Goal: Share content

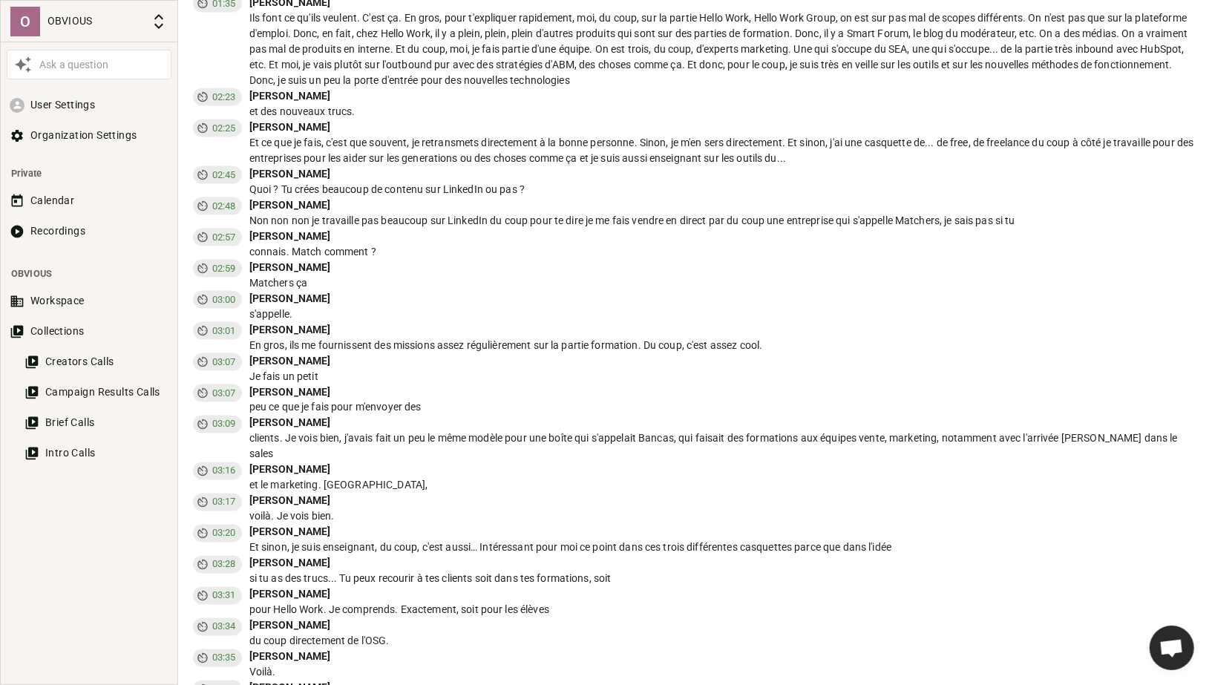
scroll to position [1524, 0]
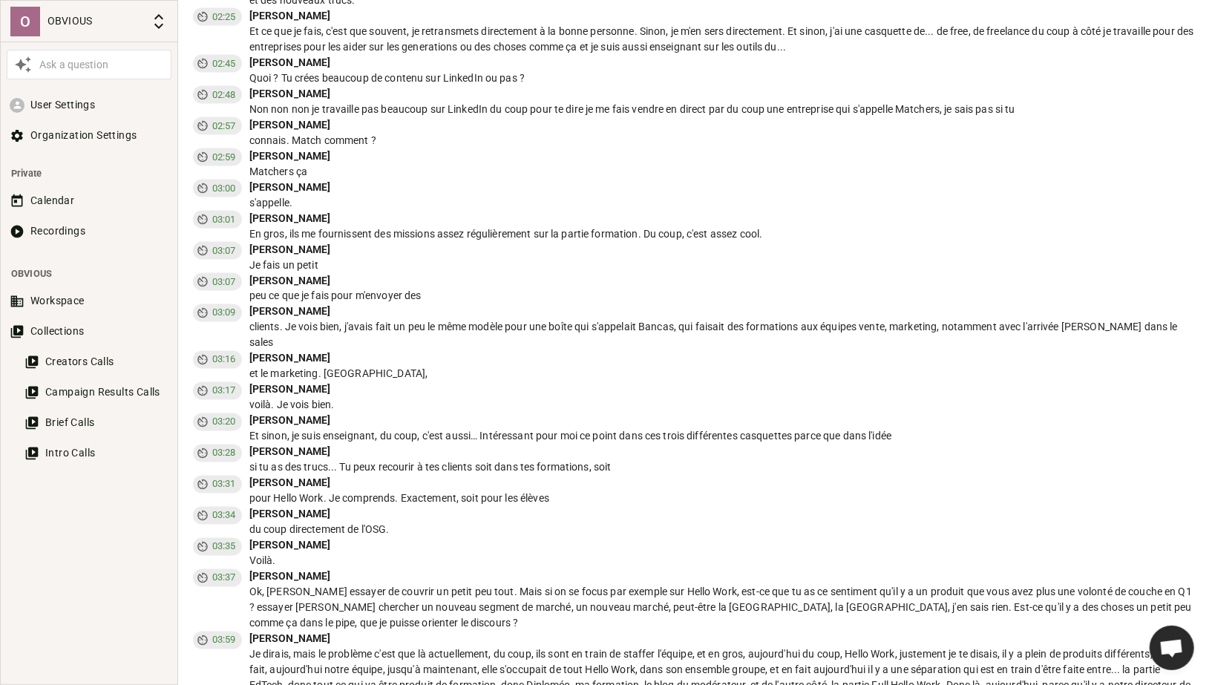
click at [634, 264] on div "Je fais un petit" at bounding box center [723, 266] width 948 height 16
click at [46, 237] on button "Recordings" at bounding box center [89, 230] width 165 height 27
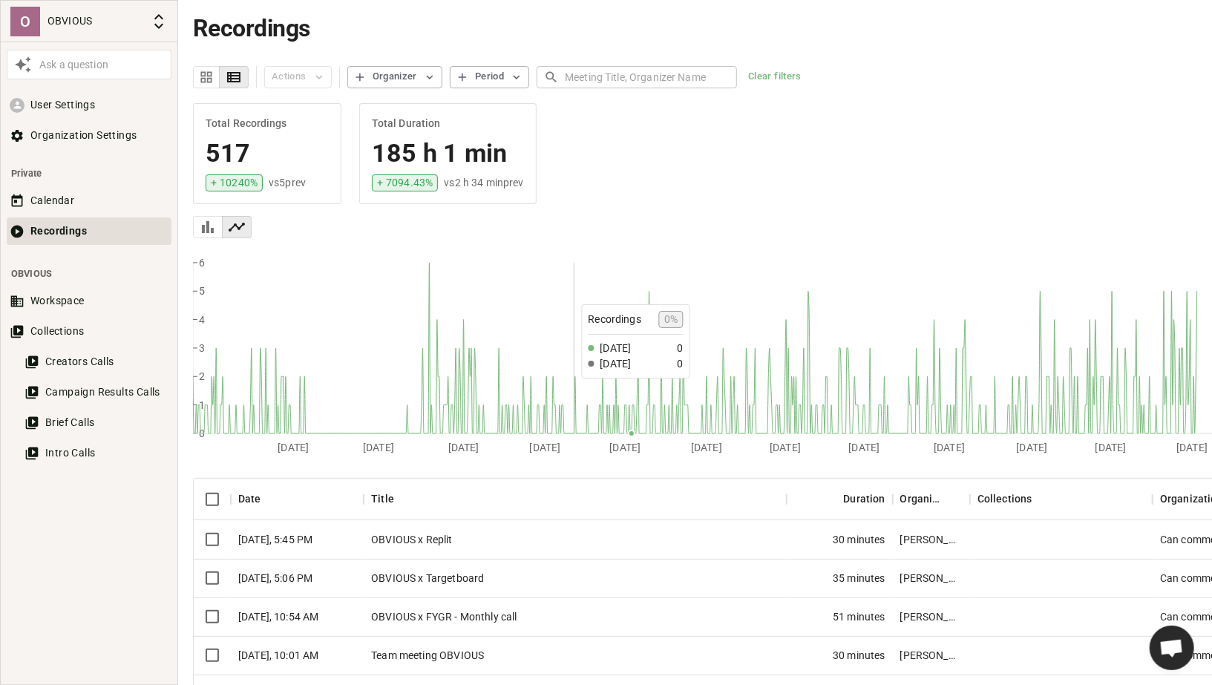
scroll to position [160, 0]
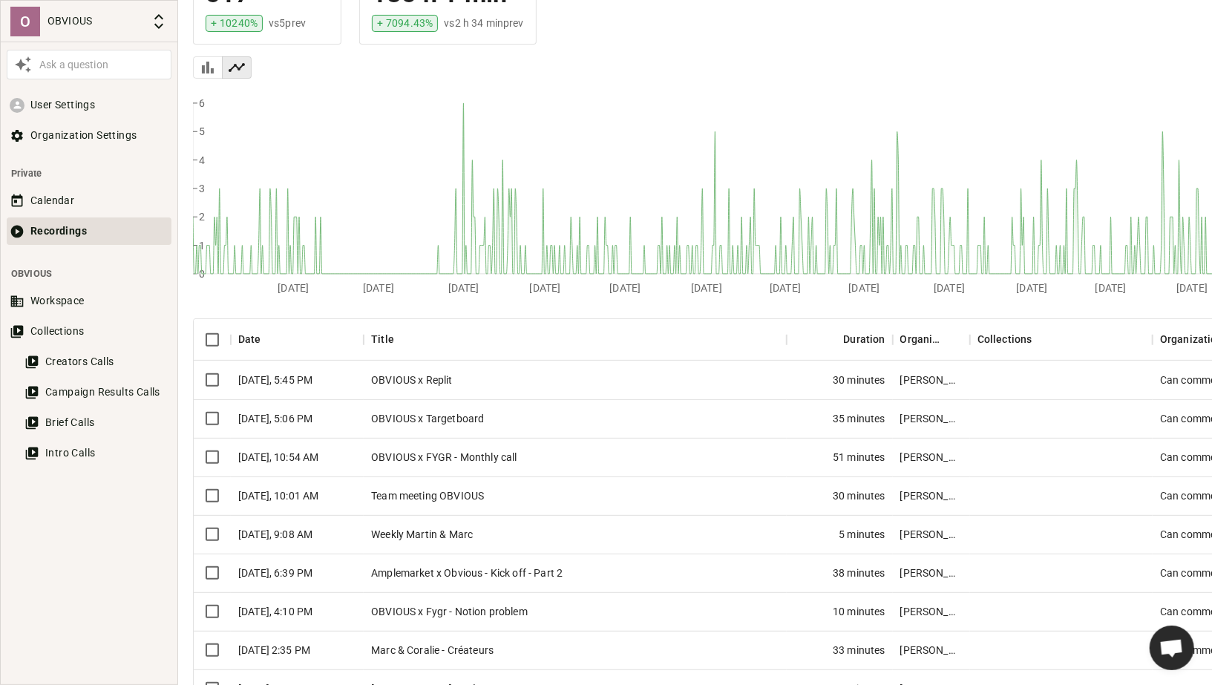
click at [503, 378] on div "OBVIOUS x Replit" at bounding box center [575, 380] width 423 height 39
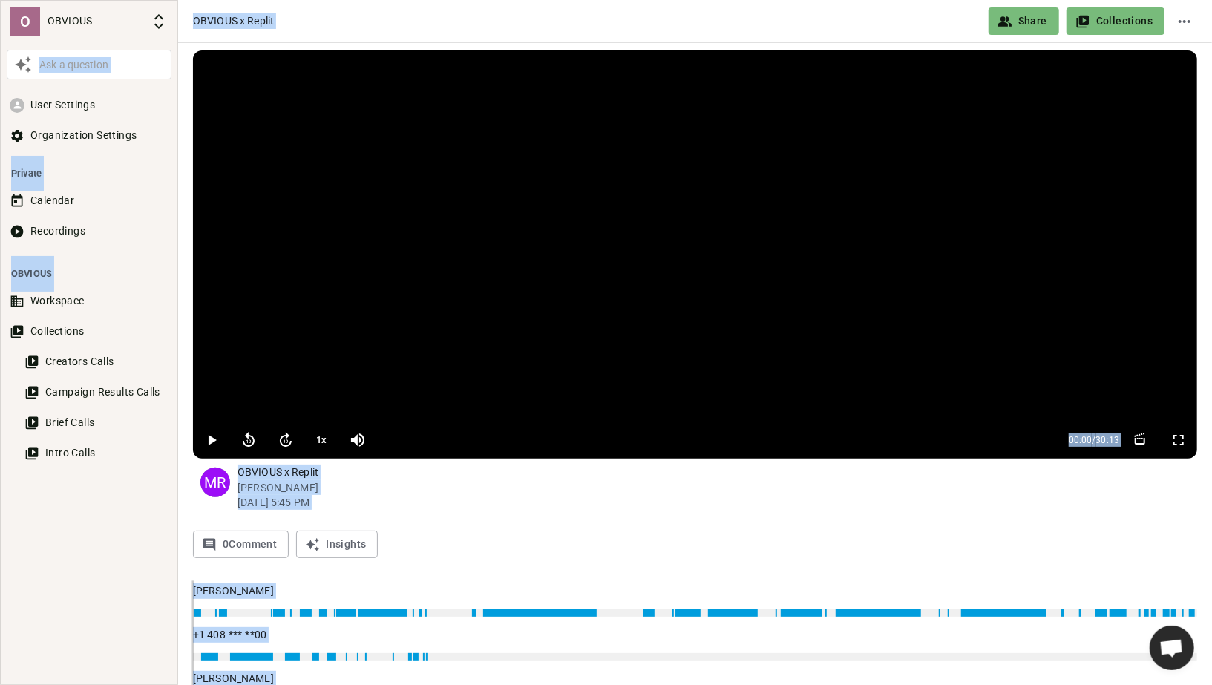
click at [1049, 18] on button "Share" at bounding box center [1023, 20] width 70 height 27
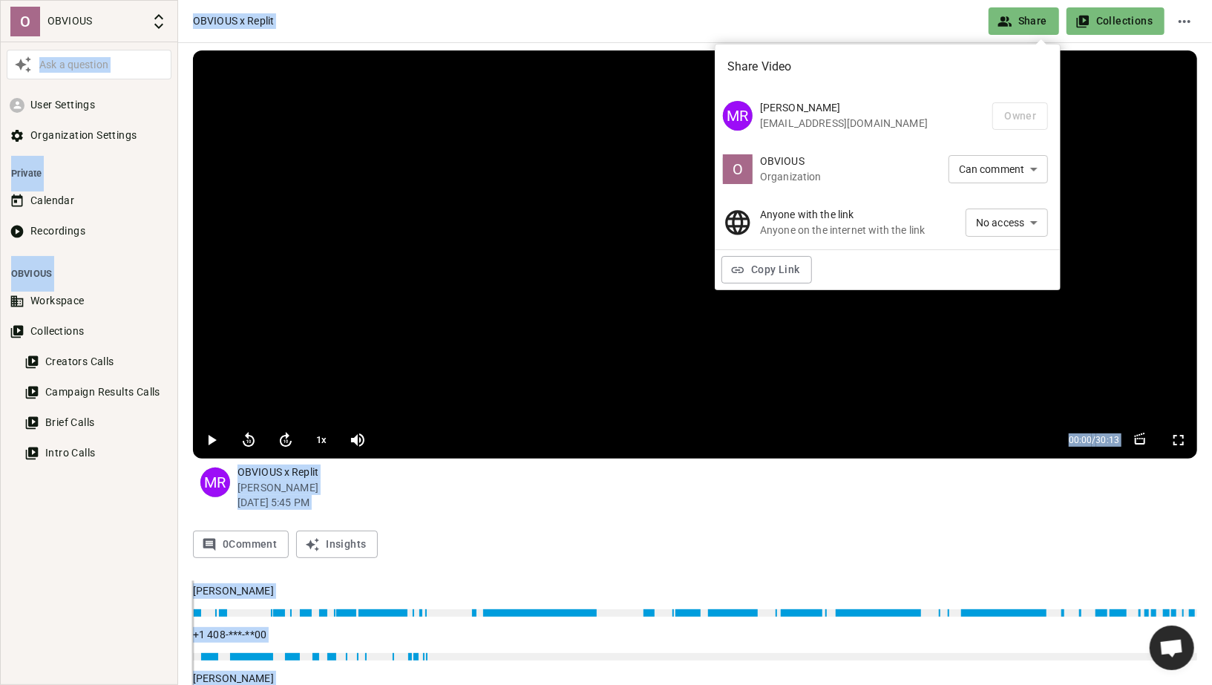
click at [1000, 246] on li "Can view" at bounding box center [1006, 249] width 82 height 24
type input "VIEW"
click at [738, 263] on icon "button" at bounding box center [737, 270] width 15 height 15
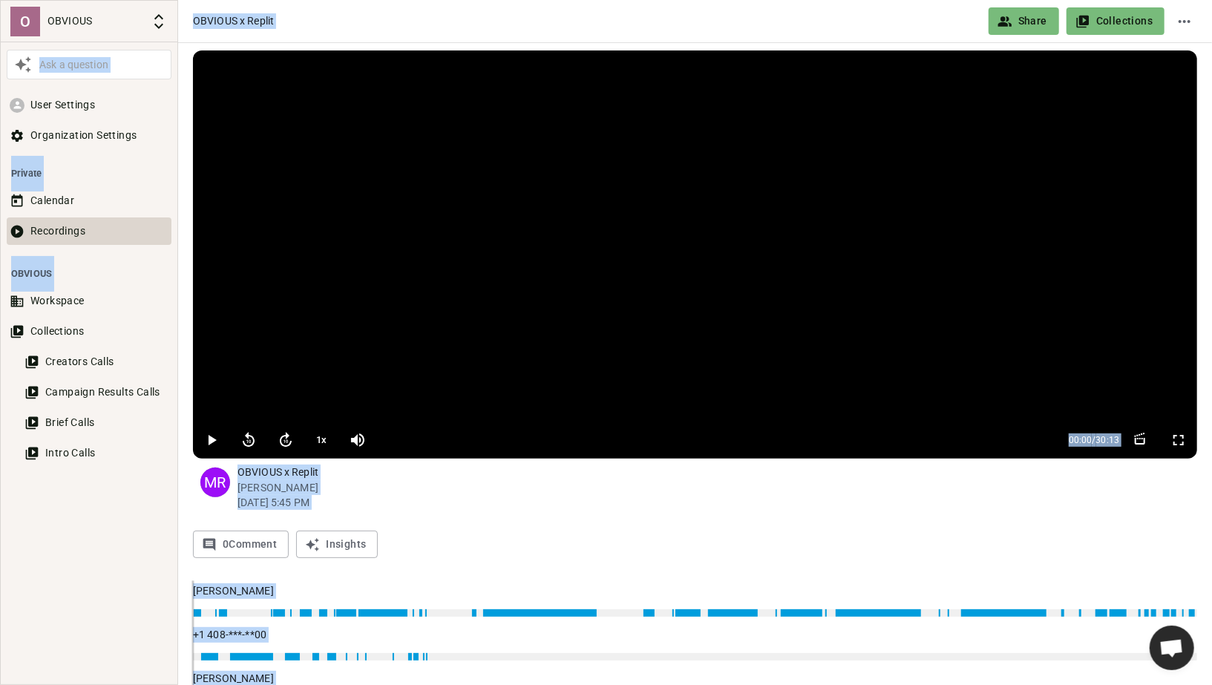
click at [53, 227] on button "Recordings" at bounding box center [89, 230] width 165 height 27
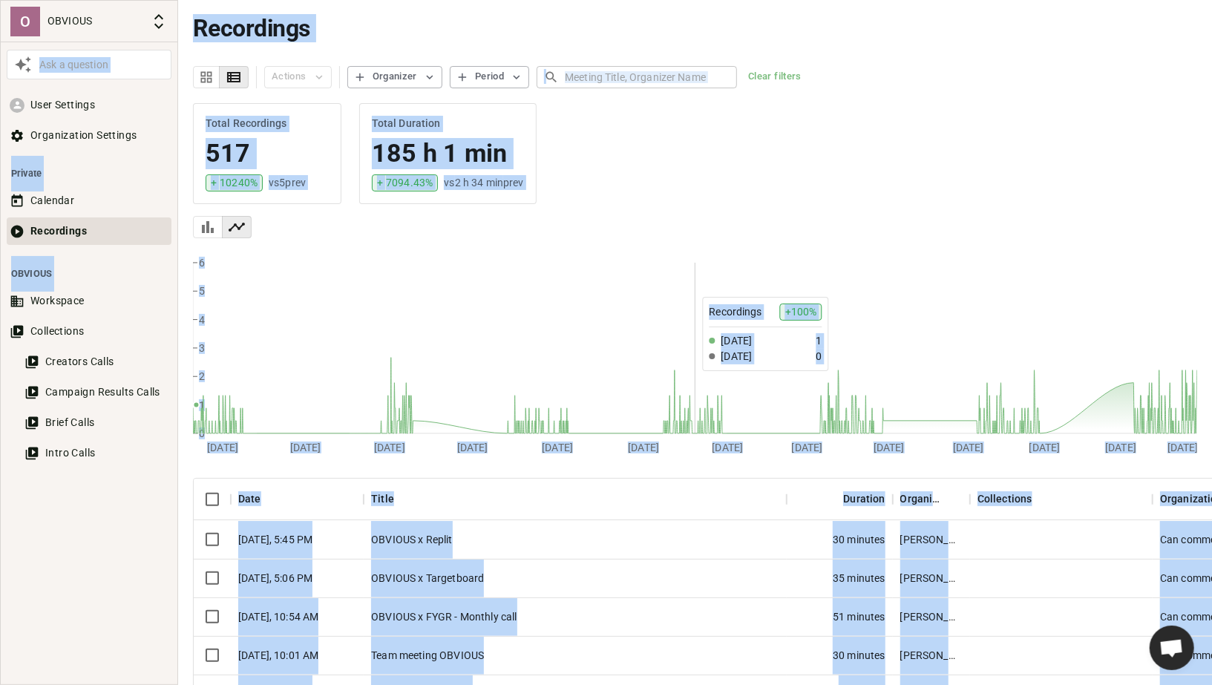
scroll to position [182, 0]
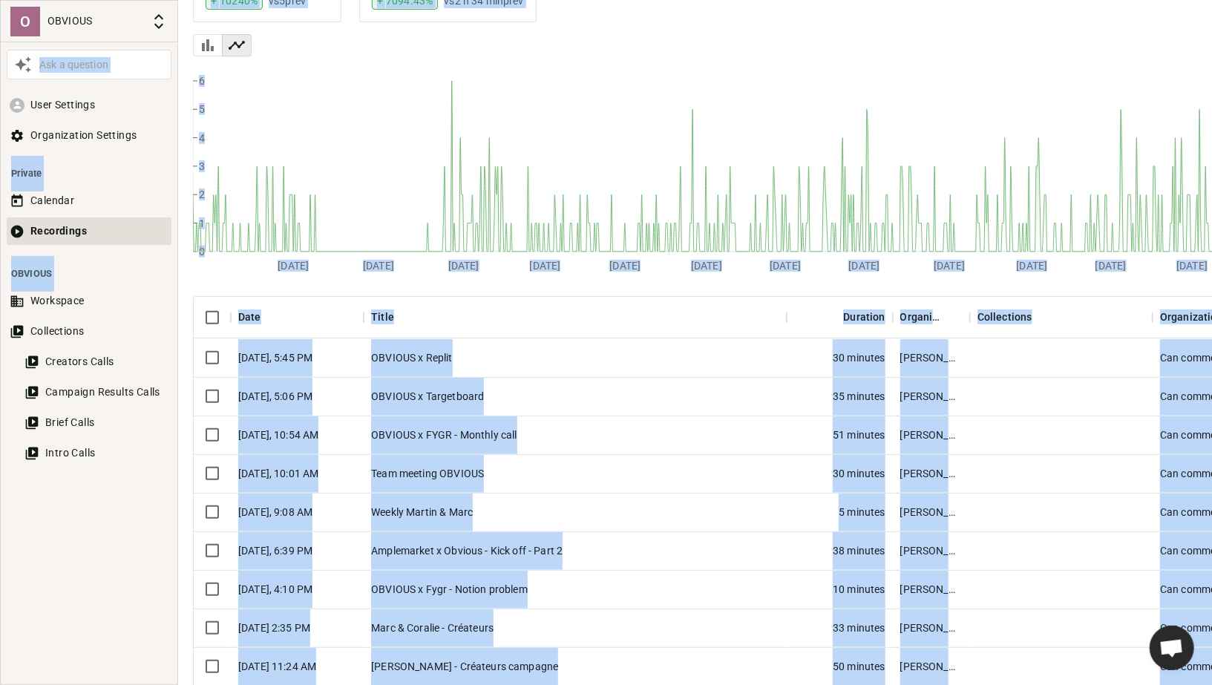
click at [554, 396] on div "OBVIOUS x Targetboard" at bounding box center [575, 396] width 423 height 39
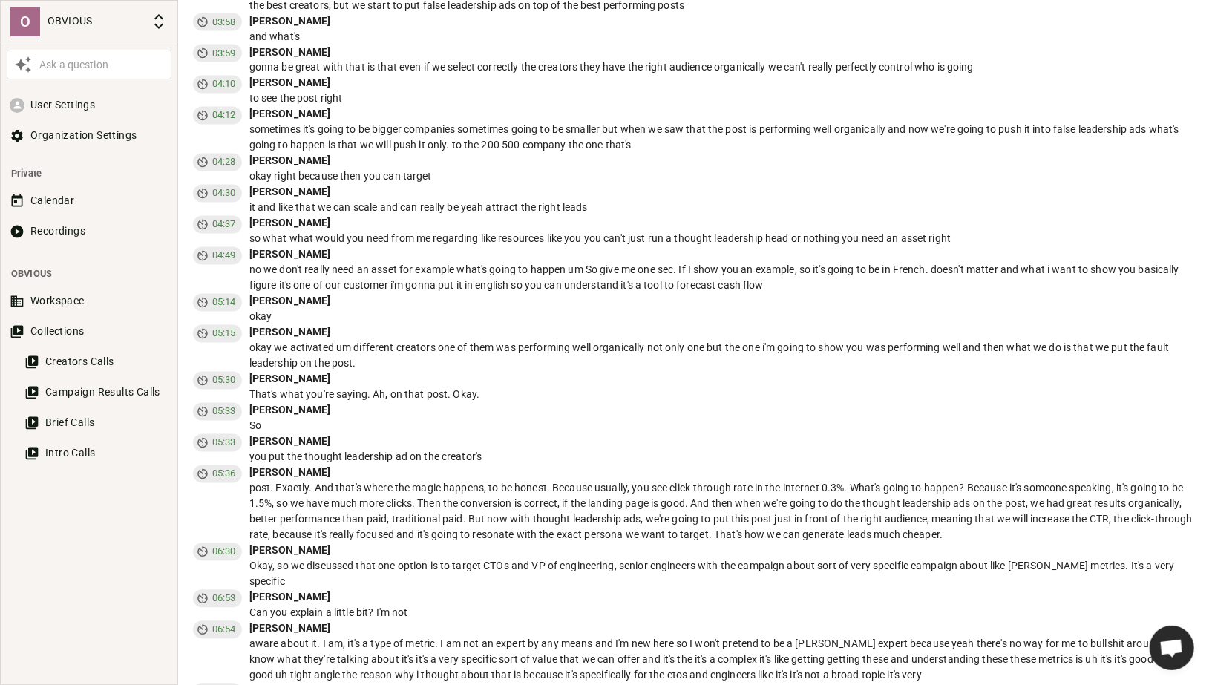
scroll to position [1953, 0]
